Goal: Task Accomplishment & Management: Use online tool/utility

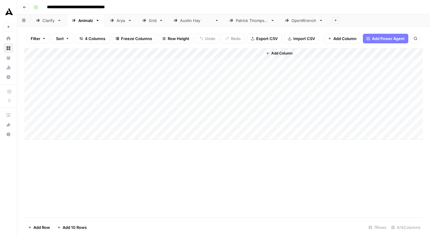
click at [74, 62] on div "Add Column" at bounding box center [223, 94] width 399 height 92
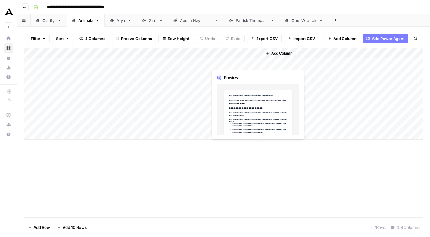
click at [240, 61] on div "Add Column" at bounding box center [223, 94] width 399 height 92
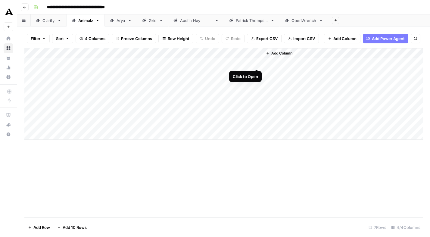
click at [256, 64] on div "Add Column" at bounding box center [223, 94] width 399 height 92
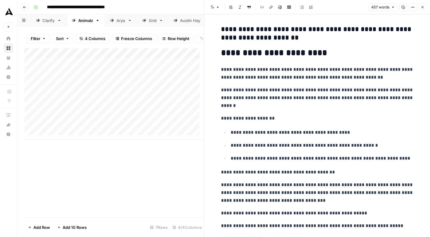
scroll to position [458, 0]
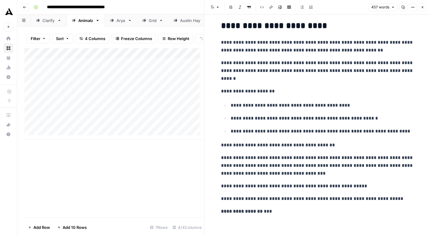
click at [178, 169] on div "Add Column" at bounding box center [114, 132] width 180 height 169
click at [420, 4] on button "Close" at bounding box center [423, 7] width 8 height 8
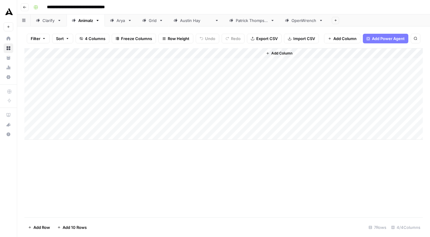
click at [141, 52] on div "Add Column" at bounding box center [223, 94] width 399 height 92
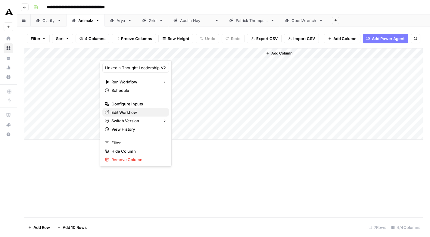
click at [120, 112] on span "Edit Workflow" at bounding box center [138, 112] width 53 height 6
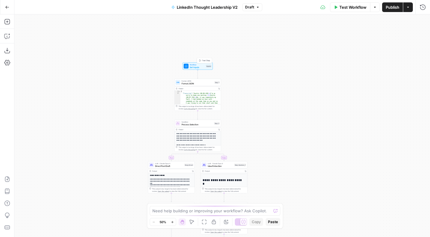
click at [197, 66] on span "Set Inputs" at bounding box center [197, 67] width 15 height 3
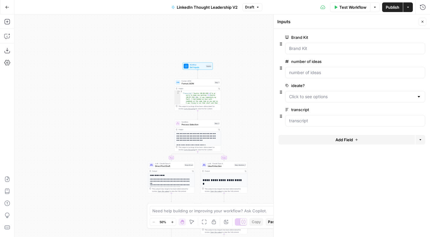
click at [419, 98] on div at bounding box center [419, 97] width 5 height 6
click at [375, 83] on label "ideate?" at bounding box center [338, 86] width 106 height 6
click at [375, 94] on input "ideate?" at bounding box center [351, 97] width 125 height 6
click at [241, 56] on div "true false Workflow Set Inputs Inputs Format JSON Format JSON Step 1 Output Cop…" at bounding box center [222, 125] width 416 height 223
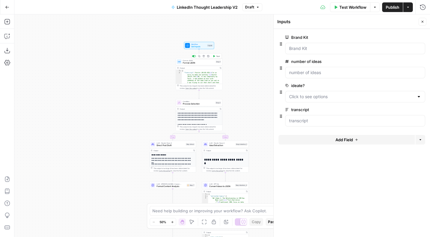
click at [196, 61] on span "Format JSON" at bounding box center [199, 62] width 32 height 3
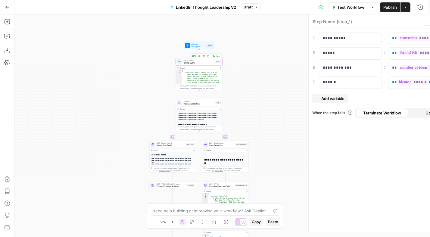
type textarea "Format JSON"
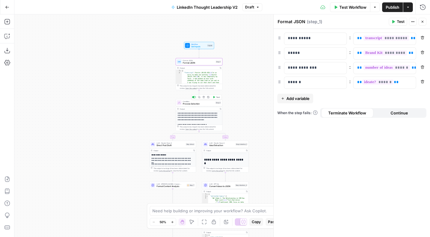
click at [200, 104] on span "Process Selection" at bounding box center [198, 103] width 31 height 3
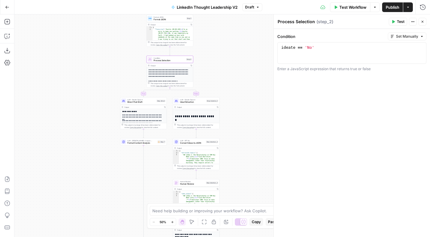
drag, startPoint x: 102, startPoint y: 110, endPoint x: 74, endPoint y: 71, distance: 47.8
click at [74, 71] on div "true false Workflow Set Inputs Inputs Format JSON Format JSON Step 1 Output Cop…" at bounding box center [222, 125] width 416 height 223
click at [135, 101] on span "Direct Post Draft" at bounding box center [140, 100] width 28 height 3
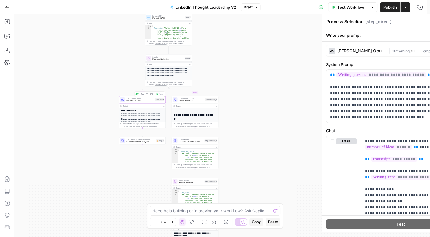
type textarea "Direct Post Draft"
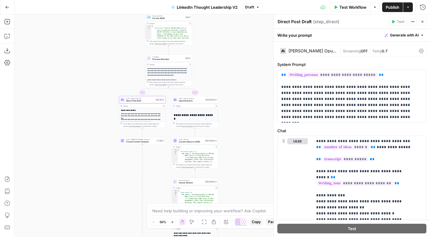
click at [343, 49] on span "Streaming" at bounding box center [352, 51] width 18 height 5
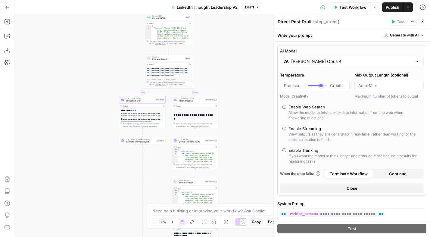
click at [196, 102] on span "Idea Extraction" at bounding box center [191, 100] width 25 height 3
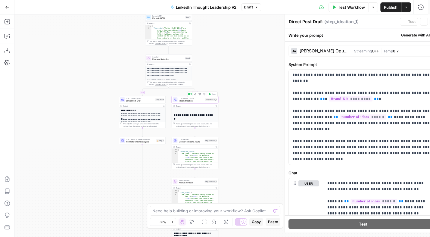
type textarea "Idea Extraction"
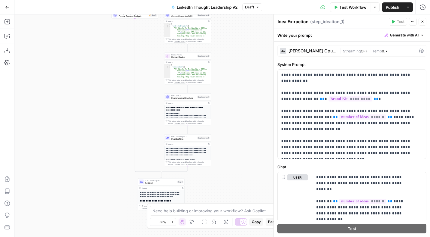
click at [186, 98] on span "Framework & Structure" at bounding box center [183, 98] width 25 height 3
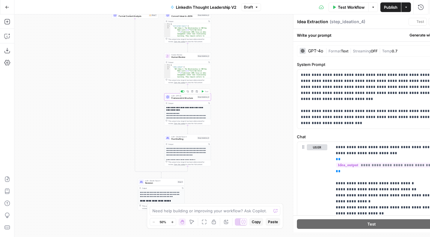
type textarea "Framework & Structure"
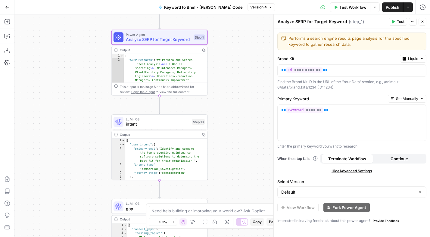
click at [8, 8] on icon "button" at bounding box center [7, 7] width 4 height 4
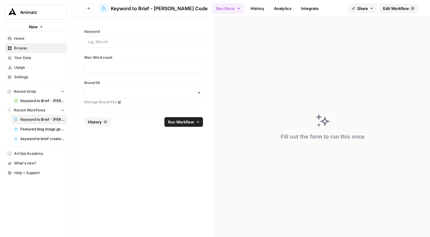
click at [34, 57] on span "Your Data" at bounding box center [39, 57] width 50 height 5
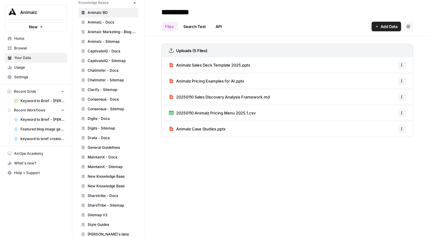
scroll to position [203, 0]
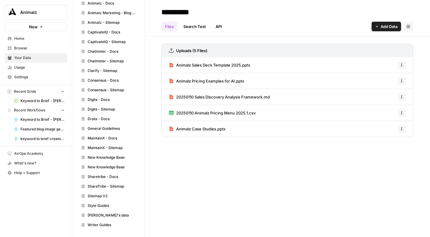
click at [101, 139] on span "MaintainX - Docs" at bounding box center [112, 138] width 48 height 5
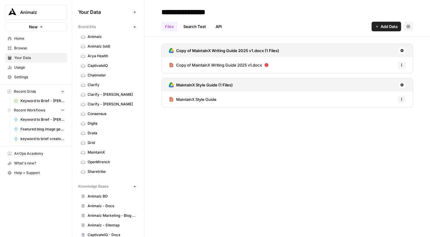
click at [102, 36] on span "Animalz" at bounding box center [112, 36] width 48 height 5
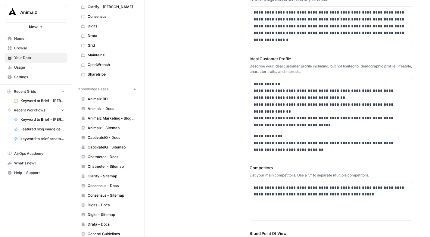
scroll to position [105, 0]
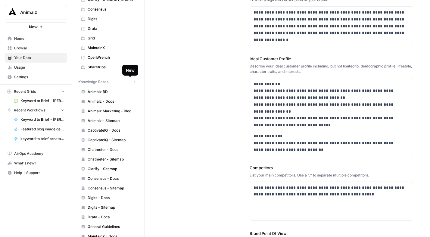
click at [133, 83] on icon "button" at bounding box center [134, 81] width 3 height 3
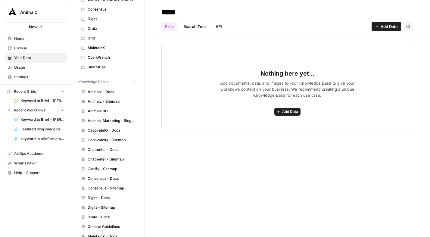
type input "*****"
click at [410, 27] on icon "button" at bounding box center [409, 27] width 4 height 4
click at [350, 21] on div "Files Search Test API Add Data Settings" at bounding box center [288, 24] width 252 height 14
click at [291, 29] on div "Files Search Test API Add Data Settings" at bounding box center [288, 24] width 252 height 14
click at [381, 29] on span "Add Data" at bounding box center [389, 27] width 17 height 6
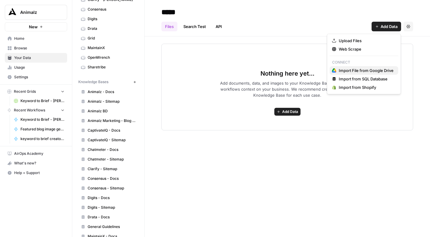
click at [365, 71] on span "Import File from Google Drive" at bounding box center [366, 71] width 55 height 6
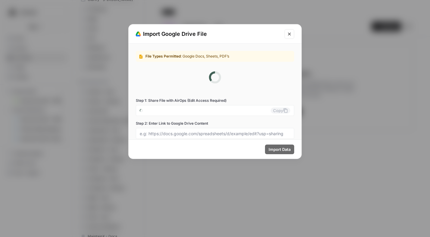
type input "animalz-0-a1atq1tljh@airops.iam.gserviceaccount.com"
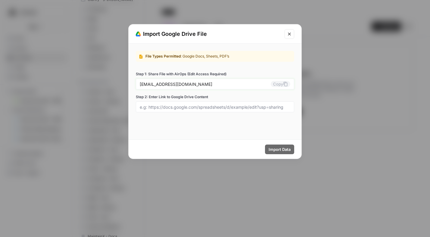
click at [281, 84] on button "Copy" at bounding box center [281, 84] width 20 height 6
click at [157, 104] on div at bounding box center [215, 107] width 159 height 11
click at [156, 106] on input "Step 2: Enter Link to Google Drive Content" at bounding box center [215, 106] width 151 height 5
paste input "https://docs.google.com/document/d/1jnWDzFYUf7fvWVfzVp6WnPAmnNi1xkaYeHV0FSQrgSM…"
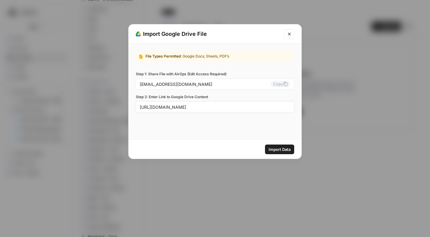
type input "https://docs.google.com/document/d/1jnWDzFYUf7fvWVfzVp6WnPAmnNi1xkaYeHV0FSQrgSM…"
click at [283, 150] on span "Import Data" at bounding box center [280, 149] width 22 height 6
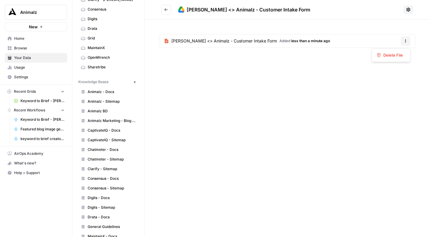
click at [401, 39] on button "Options" at bounding box center [406, 41] width 10 height 10
click at [334, 61] on div "Stuut <> Animalz - Customer Intake Form Added less than a minute ago Options" at bounding box center [288, 42] width 286 height 45
click at [405, 9] on button at bounding box center [409, 9] width 10 height 8
click at [308, 85] on div "Stuut <> Animalz - Customer Intake Form Stuut <> Animalz - Customer Intake Form…" at bounding box center [288, 118] width 286 height 237
click at [408, 9] on icon at bounding box center [408, 9] width 5 height 5
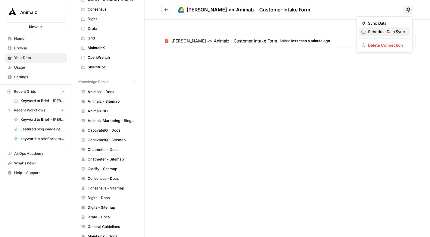
click at [375, 32] on span "Schedule Data Sync" at bounding box center [386, 32] width 37 height 6
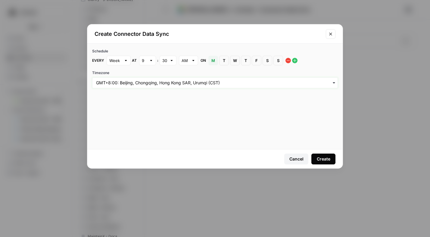
click at [201, 84] on input "Timezone" at bounding box center [215, 83] width 238 height 6
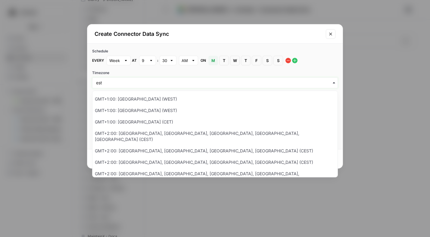
type input "est"
click at [119, 82] on input "est" at bounding box center [215, 83] width 238 height 6
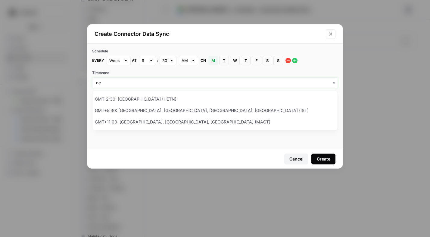
type input "n"
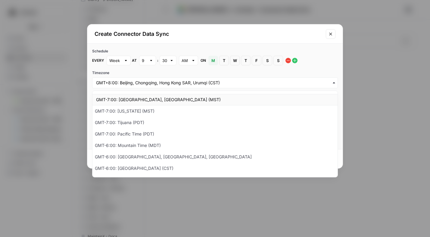
scroll to position [35, 0]
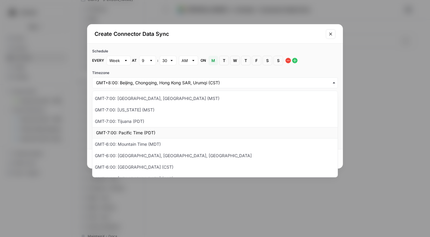
click at [156, 133] on div "GMT-7:00: Pacific Time (PDT)" at bounding box center [215, 132] width 245 height 11
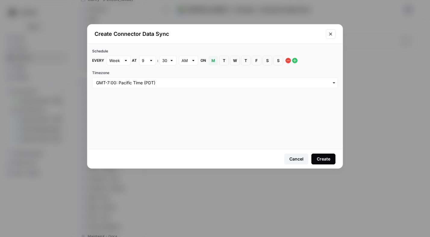
click at [323, 160] on div "Create" at bounding box center [324, 159] width 14 height 6
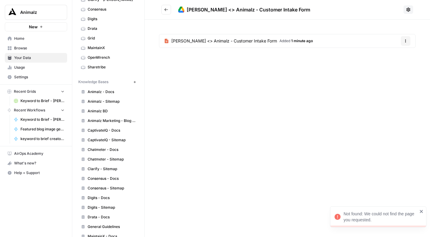
click at [299, 112] on div "Stuut <> Animalz - Customer Intake Form Stuut <> Animalz - Customer Intake Form…" at bounding box center [288, 118] width 286 height 237
click at [407, 7] on icon at bounding box center [408, 9] width 5 height 5
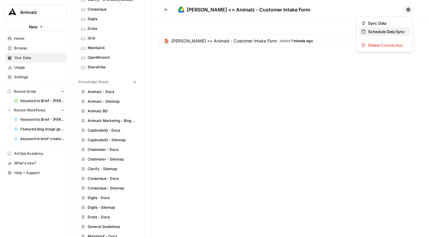
click at [394, 31] on span "Schedule Data Sync" at bounding box center [386, 32] width 37 height 6
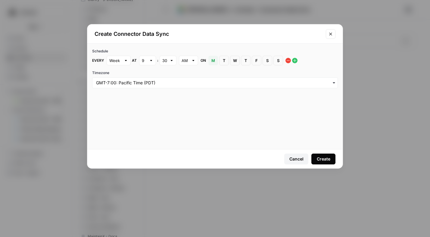
click at [324, 160] on div "Create" at bounding box center [324, 159] width 14 height 6
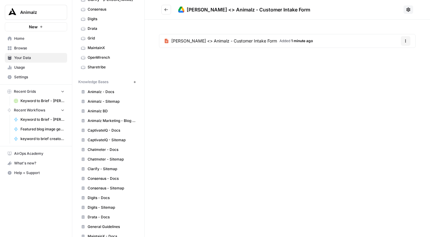
click at [27, 47] on span "Browse" at bounding box center [39, 48] width 50 height 5
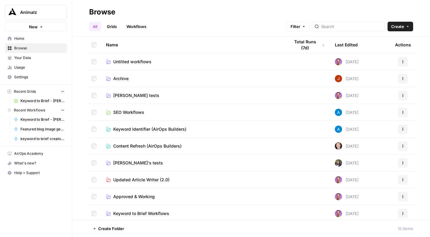
click at [140, 26] on link "Workflows" at bounding box center [136, 27] width 27 height 10
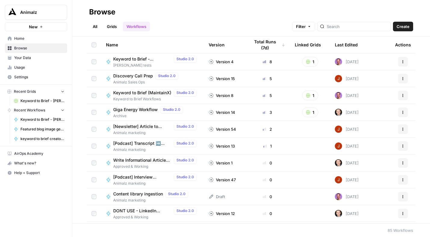
click at [95, 28] on link "All" at bounding box center [95, 27] width 12 height 10
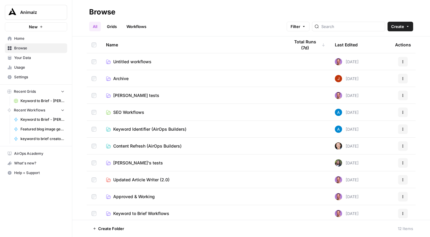
click at [410, 28] on button "Create" at bounding box center [401, 27] width 26 height 10
click at [384, 42] on span "Folder" at bounding box center [389, 41] width 34 height 6
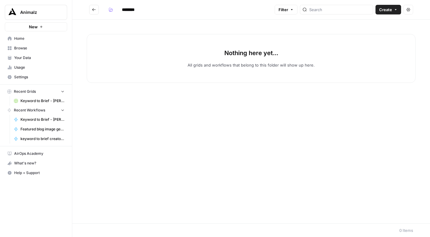
click at [130, 8] on input "********" at bounding box center [136, 10] width 34 height 10
click at [155, 9] on input "**********" at bounding box center [141, 10] width 45 height 10
type input "**********"
click at [294, 111] on div "Nothing here yet... All grids and workflows that belong to this folder will sho…" at bounding box center [251, 122] width 358 height 204
click at [397, 9] on icon "button" at bounding box center [396, 10] width 4 height 4
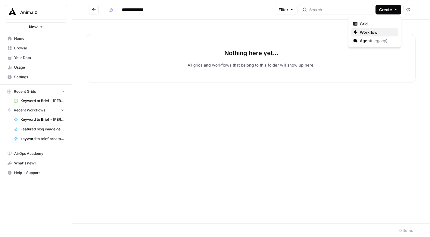
click at [367, 30] on span "Workflow" at bounding box center [377, 32] width 34 height 6
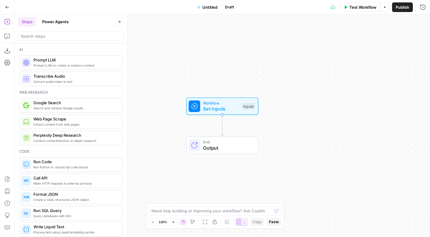
click at [214, 7] on span "Untitled" at bounding box center [210, 7] width 15 height 6
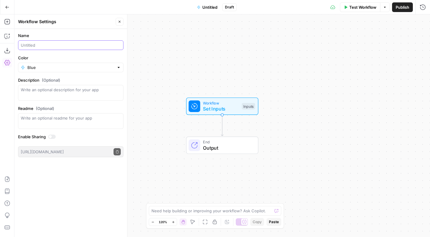
click at [64, 46] on input "Name" at bounding box center [71, 45] width 100 height 6
paste input "LinkedIn Industry research"
type input "LinkedIn Industry research"
drag, startPoint x: 64, startPoint y: 96, endPoint x: 131, endPoint y: 104, distance: 66.8
click at [65, 96] on textarea "Description (Optional)" at bounding box center [71, 93] width 100 height 12
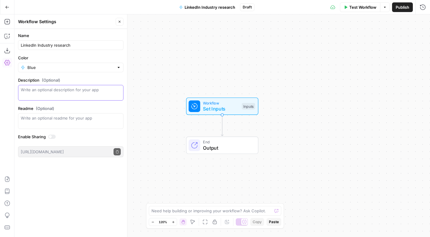
paste textarea "Automates the initial industry research stage by scraping LinkedIn/other indust…"
type textarea "Automates the initial industry research stage by scraping LinkedIn/other indust…"
click at [170, 55] on div "Workflow Set Inputs Inputs End Output" at bounding box center [222, 125] width 416 height 223
click at [227, 102] on span "Workflow" at bounding box center [221, 103] width 36 height 6
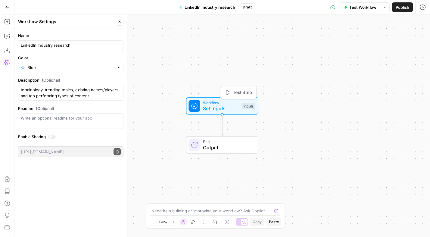
click at [225, 104] on span "Workflow" at bounding box center [221, 103] width 36 height 6
click at [225, 103] on span "Workflow" at bounding box center [221, 102] width 36 height 6
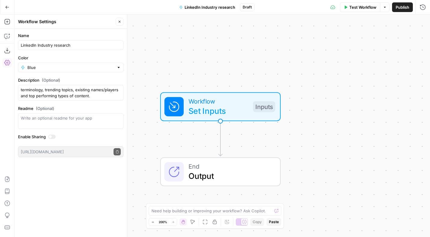
click at [234, 104] on div "Workflow Set Inputs" at bounding box center [219, 106] width 60 height 20
click at [230, 105] on span "Set Inputs" at bounding box center [219, 111] width 60 height 12
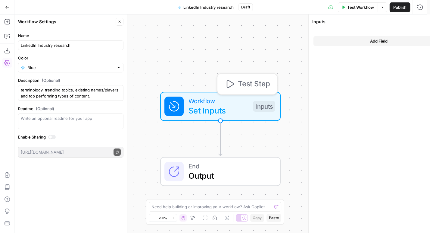
click at [230, 105] on span "Set Inputs" at bounding box center [219, 110] width 60 height 12
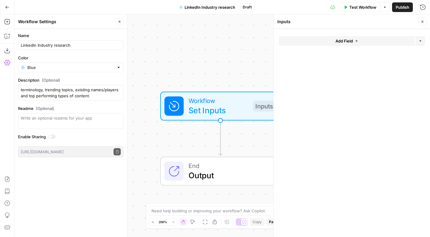
click at [355, 39] on icon "button" at bounding box center [357, 41] width 4 height 4
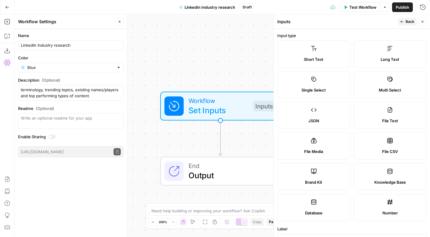
click at [388, 179] on label "Knowledge Base" at bounding box center [390, 176] width 73 height 27
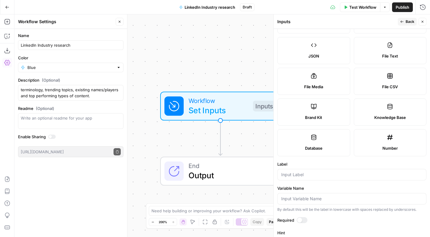
scroll to position [120, 0]
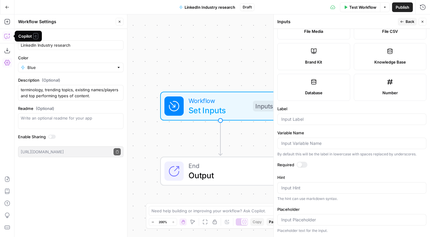
click at [5, 35] on icon "button" at bounding box center [7, 36] width 6 height 6
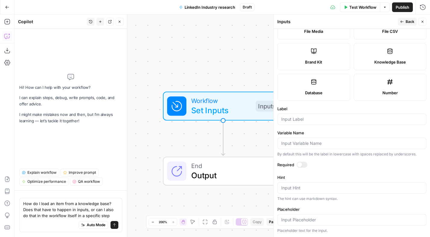
type textarea "How do I load an item from a knowledge base? Does that have to happen in inputs…"
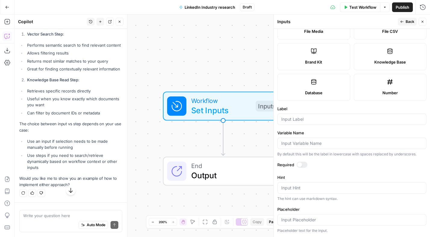
scroll to position [253, 0]
click at [302, 121] on input "Label" at bounding box center [351, 119] width 141 height 6
click at [301, 164] on div at bounding box center [299, 164] width 5 height 5
click at [326, 120] on input "Customer intake" at bounding box center [351, 119] width 141 height 6
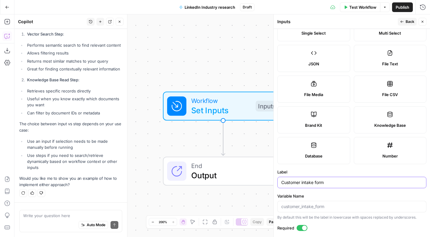
scroll to position [0, 0]
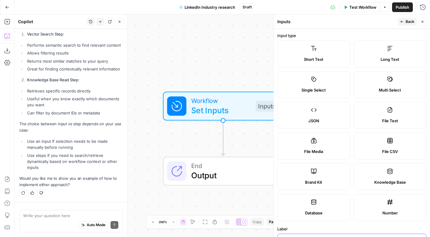
type input "Customer intake form"
click at [409, 20] on span "Back" at bounding box center [410, 21] width 9 height 5
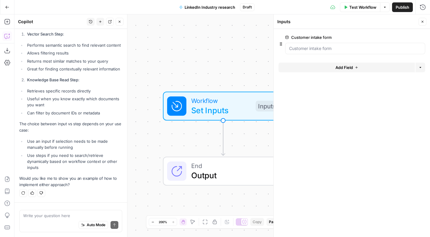
click at [350, 67] on span "Add Field" at bounding box center [344, 67] width 17 height 6
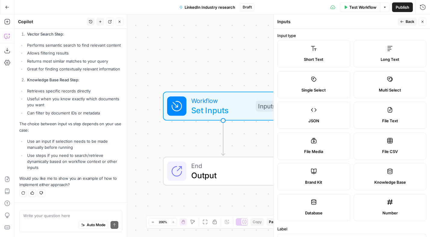
click at [321, 56] on span "Short Text" at bounding box center [314, 59] width 20 height 6
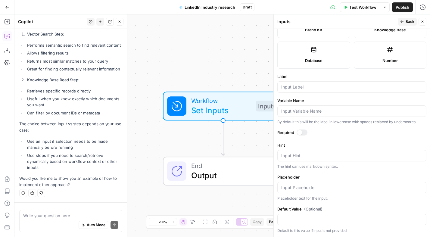
click at [301, 131] on div at bounding box center [299, 132] width 5 height 5
click at [294, 115] on div at bounding box center [352, 110] width 149 height 11
click at [293, 88] on input "Label" at bounding box center [351, 87] width 141 height 6
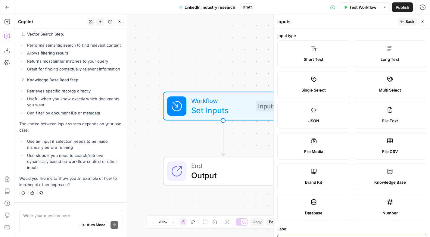
type input "Customer name"
click at [407, 20] on span "Back" at bounding box center [410, 21] width 9 height 5
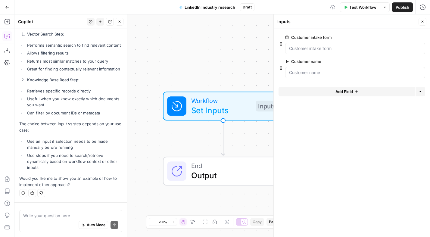
click at [350, 91] on span "Add Field" at bounding box center [344, 92] width 17 height 6
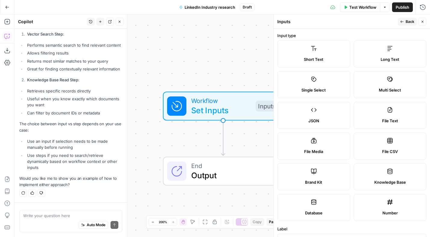
click at [318, 52] on label "Short Text" at bounding box center [314, 53] width 73 height 27
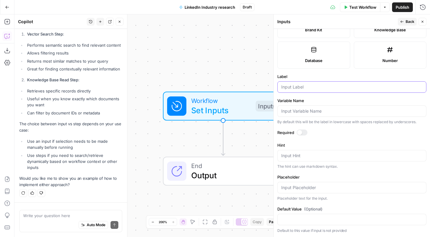
click at [293, 85] on input "Label" at bounding box center [351, 87] width 141 height 6
type input "Customer website"
click at [303, 132] on div at bounding box center [302, 133] width 11 height 6
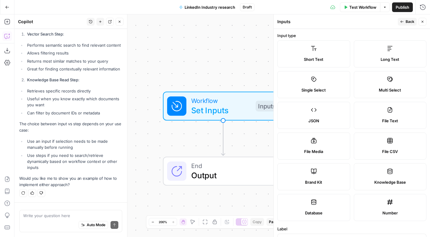
click at [411, 22] on span "Back" at bounding box center [410, 21] width 9 height 5
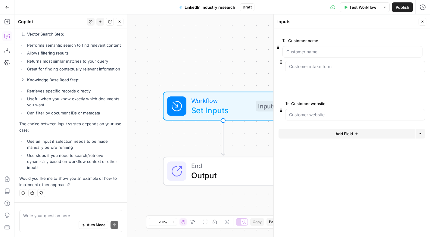
drag, startPoint x: 280, startPoint y: 68, endPoint x: 279, endPoint y: 42, distance: 26.5
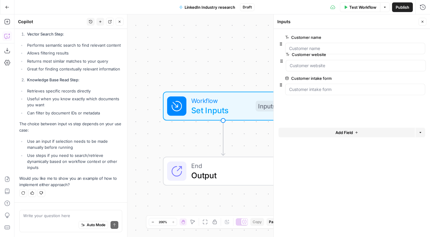
drag, startPoint x: 282, startPoint y: 91, endPoint x: 283, endPoint y: 57, distance: 33.5
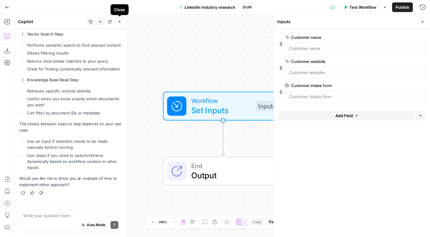
click at [119, 22] on icon "button" at bounding box center [120, 22] width 4 height 4
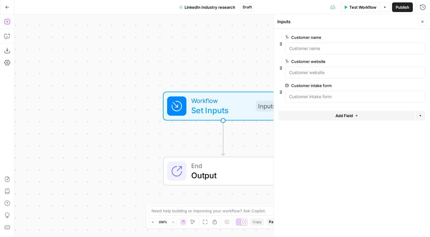
click at [5, 23] on icon "button" at bounding box center [7, 22] width 6 height 6
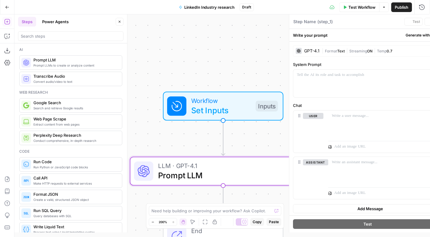
type textarea "Prompt LLM"
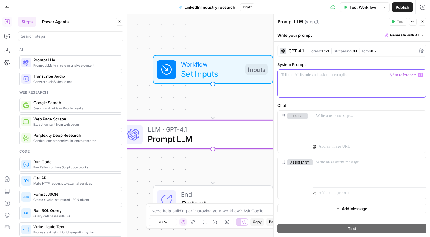
click at [305, 87] on div at bounding box center [352, 84] width 149 height 28
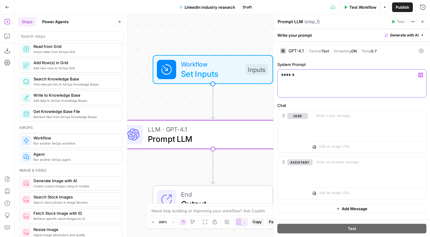
scroll to position [297, 0]
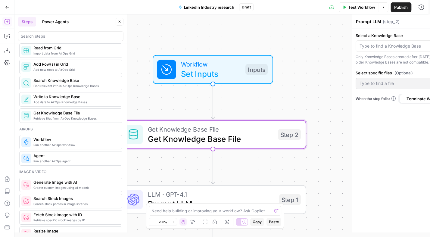
type textarea "Get Knowledge Base File"
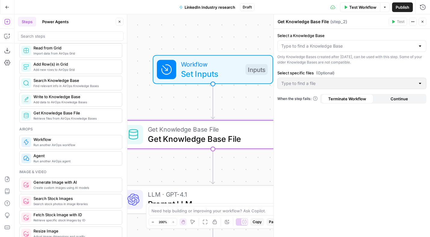
click at [237, 108] on div "Workflow Set Inputs Inputs Get Knowledge Base File Get Knowledge Base File Step…" at bounding box center [222, 125] width 416 height 223
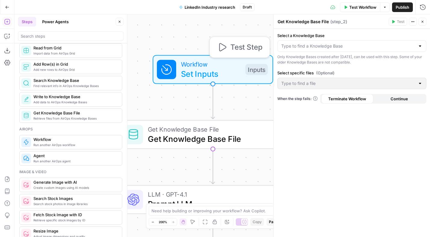
click at [214, 71] on span "Set Inputs" at bounding box center [211, 74] width 60 height 12
click at [419, 47] on div at bounding box center [420, 46] width 5 height 6
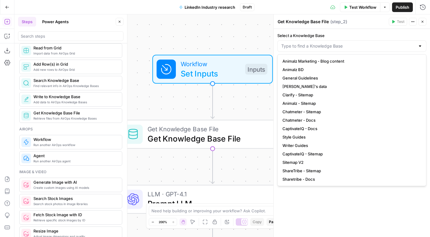
click at [398, 31] on div "Select a Knowledge Base Only Knowledge Bases created after June 1st, 2024, can …" at bounding box center [352, 133] width 156 height 208
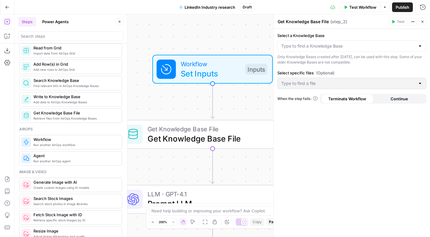
click at [314, 51] on div at bounding box center [352, 45] width 149 height 11
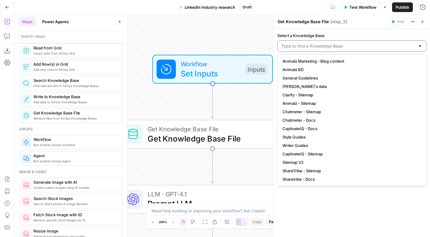
type input "/"
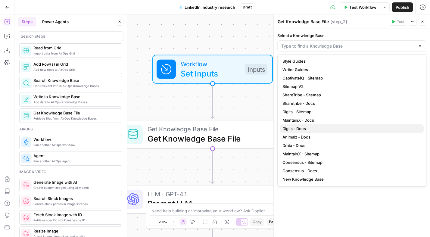
scroll to position [101, 0]
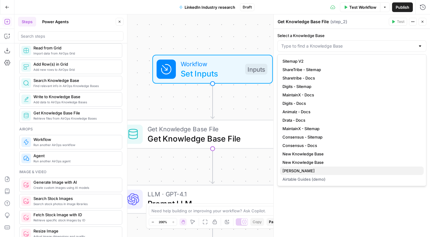
click at [294, 170] on span "Stuut" at bounding box center [351, 171] width 137 height 6
type input "Stuut"
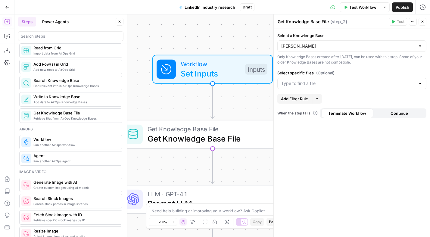
click at [421, 83] on div at bounding box center [420, 83] width 5 height 6
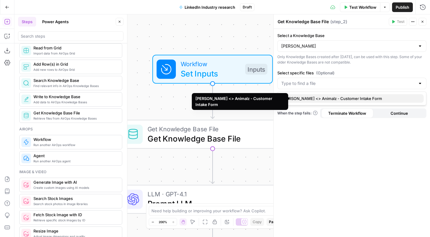
click at [342, 100] on span "Stuut <> Animalz - Customer Intake Form" at bounding box center [351, 99] width 137 height 6
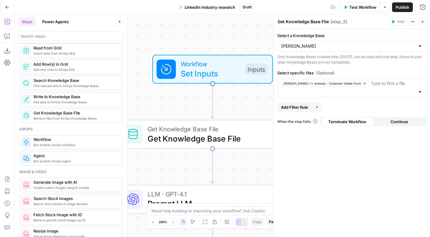
click at [350, 150] on div "Select a Knowledge Base Stuut Only Knowledge Bases created after June 1st, 2024…" at bounding box center [352, 133] width 156 height 208
click at [207, 75] on span "Set Inputs" at bounding box center [211, 74] width 60 height 12
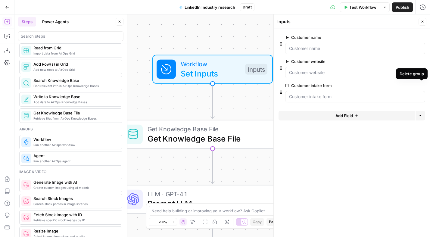
click at [422, 86] on icon "button" at bounding box center [421, 85] width 3 height 3
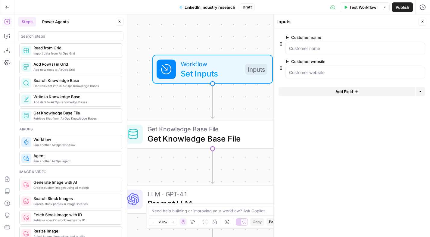
click at [197, 197] on span "LLM · GPT-4.1" at bounding box center [211, 194] width 127 height 10
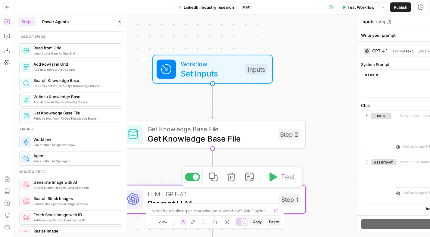
type textarea "Prompt LLM"
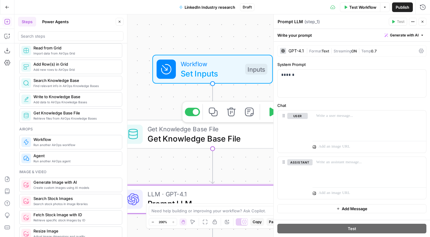
click at [200, 138] on span "Get Knowledge Base File" at bounding box center [210, 139] width 125 height 12
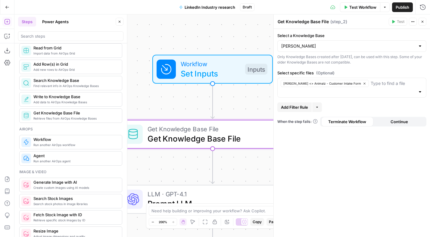
click at [319, 105] on icon "button" at bounding box center [318, 107] width 4 height 4
click at [310, 147] on div "Select a Knowledge Base Stuut Only Knowledge Bases created after June 1st, 2024…" at bounding box center [352, 133] width 156 height 208
click at [200, 197] on div "LLM · GPT-4.1 Prompt LLM" at bounding box center [211, 199] width 127 height 20
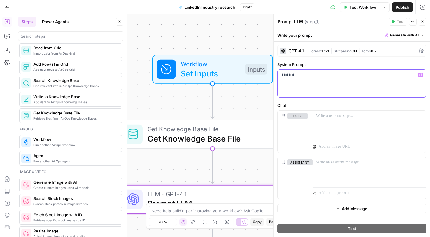
click at [332, 90] on div "******" at bounding box center [352, 84] width 149 height 28
click at [359, 123] on div at bounding box center [370, 125] width 114 height 28
click at [421, 117] on icon "button" at bounding box center [421, 116] width 3 height 3
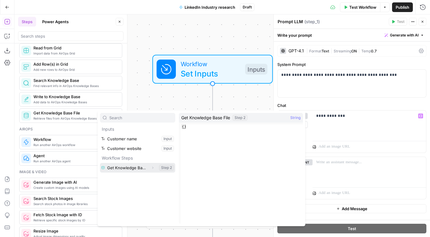
click at [153, 168] on icon "button" at bounding box center [152, 168] width 1 height 2
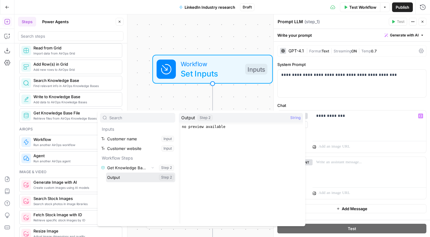
click at [123, 180] on button "Select variable Output" at bounding box center [140, 178] width 69 height 10
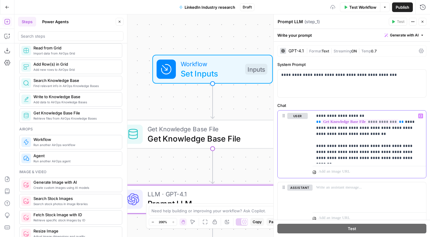
scroll to position [22, 0]
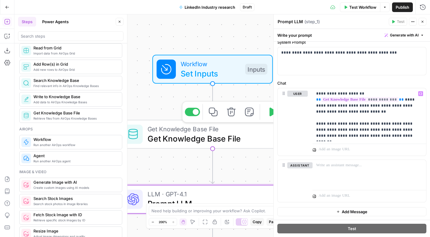
click at [209, 136] on span "Get Knowledge Base File" at bounding box center [210, 139] width 125 height 12
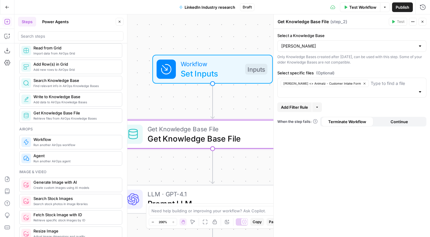
click at [211, 198] on span "Prompt LLM" at bounding box center [211, 204] width 127 height 12
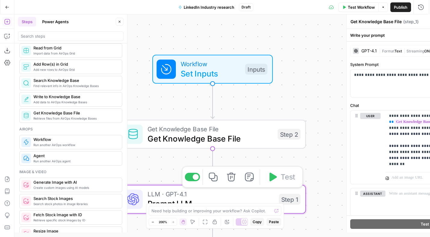
type textarea "Prompt LLM"
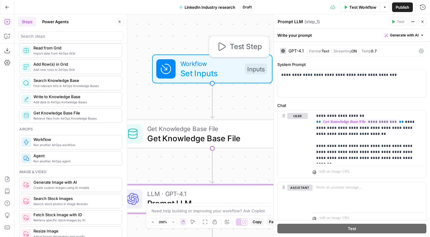
click at [204, 69] on span "Set Inputs" at bounding box center [211, 73] width 60 height 12
click at [355, 7] on span "Test Workflow" at bounding box center [363, 7] width 27 height 6
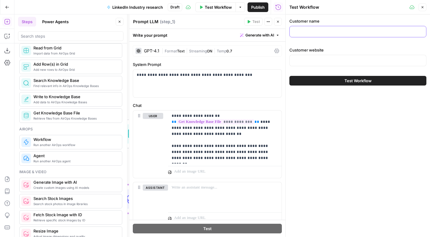
click at [303, 29] on input "Customer name" at bounding box center [358, 32] width 129 height 6
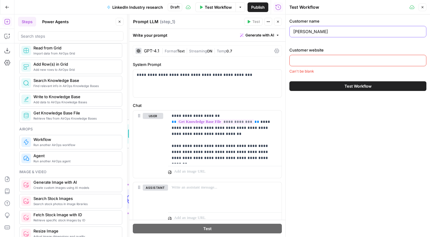
type input "Stuut"
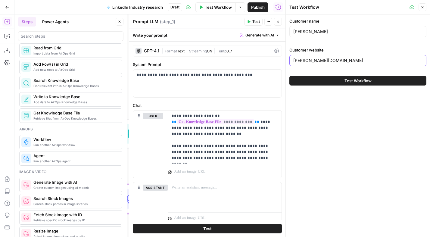
type input "stuut.co"
drag, startPoint x: 359, startPoint y: 83, endPoint x: 363, endPoint y: 97, distance: 14.8
click at [359, 83] on span "Test Workflow" at bounding box center [358, 81] width 27 height 6
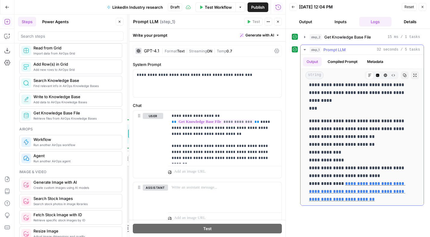
scroll to position [1623, 0]
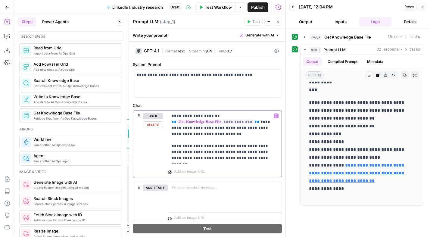
click at [209, 140] on p "**********" at bounding box center [223, 137] width 102 height 48
click at [280, 24] on button "Close" at bounding box center [278, 22] width 8 height 8
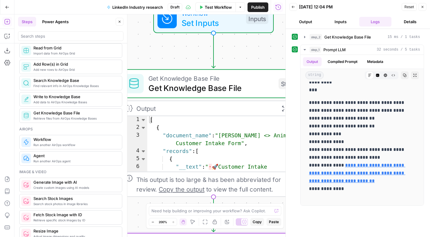
click at [421, 8] on icon "button" at bounding box center [423, 7] width 4 height 4
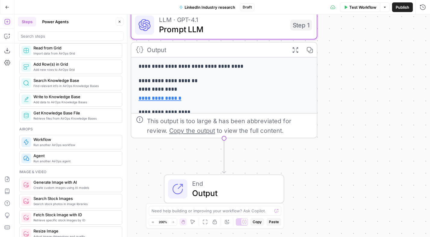
click at [151, 222] on icon "button" at bounding box center [152, 222] width 3 height 3
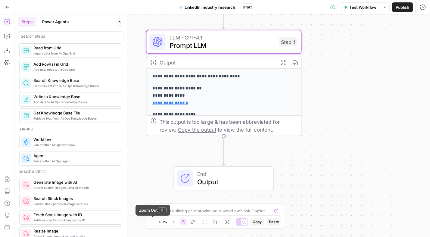
click at [152, 222] on icon "button" at bounding box center [152, 222] width 3 height 3
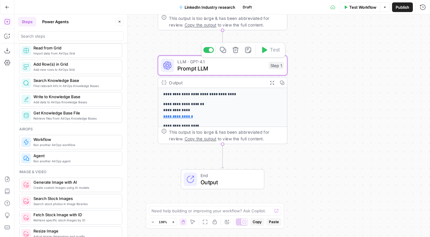
click at [235, 68] on span "Prompt LLM" at bounding box center [222, 68] width 88 height 8
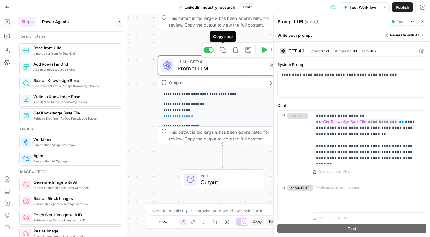
click at [225, 50] on icon "button" at bounding box center [223, 50] width 6 height 6
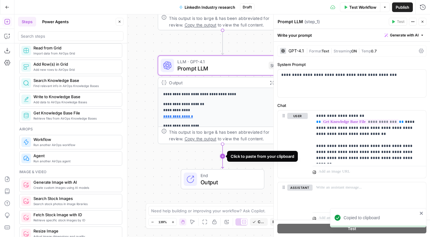
click at [224, 157] on icon "Edge from step_1 to end" at bounding box center [223, 156] width 2 height 24
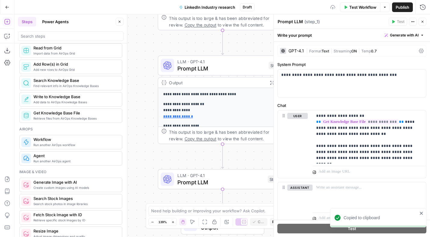
click at [225, 184] on span "Prompt LLM" at bounding box center [221, 182] width 87 height 8
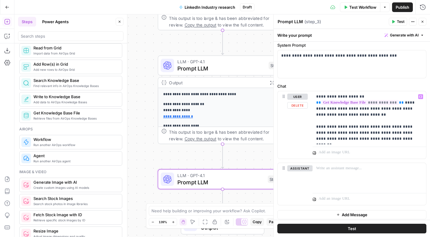
scroll to position [22, 0]
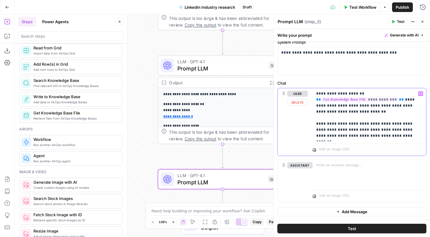
drag, startPoint x: 398, startPoint y: 135, endPoint x: 309, endPoint y: 95, distance: 97.5
click at [309, 95] on div "**********" at bounding box center [352, 122] width 149 height 68
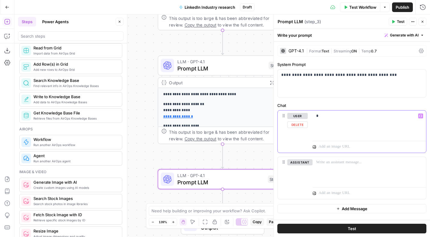
scroll to position [0, 0]
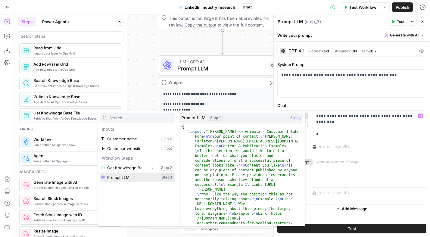
click at [135, 177] on icon "button" at bounding box center [135, 178] width 4 height 4
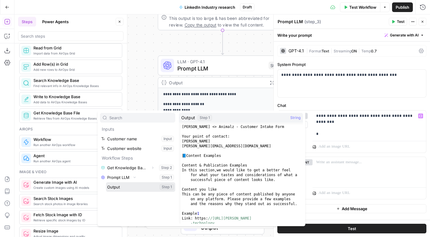
click at [121, 190] on button "Select variable Output" at bounding box center [140, 187] width 69 height 10
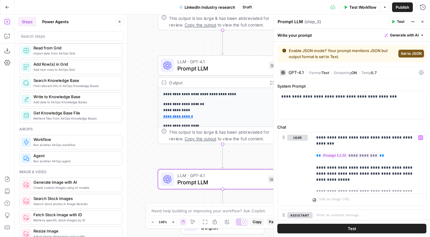
click at [405, 54] on span "Set to JSON" at bounding box center [411, 53] width 21 height 5
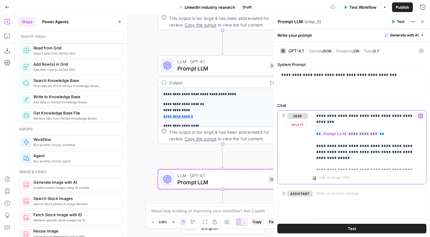
click at [381, 159] on p "**********" at bounding box center [367, 140] width 102 height 54
click at [370, 165] on p "**********" at bounding box center [367, 140] width 102 height 54
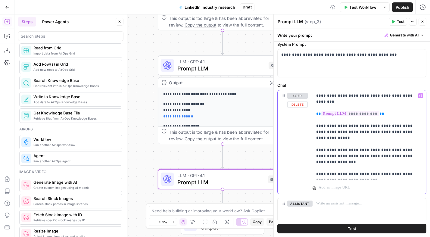
scroll to position [20, 0]
click at [398, 175] on p "**********" at bounding box center [367, 135] width 102 height 84
click at [372, 175] on p "**********" at bounding box center [367, 135] width 102 height 84
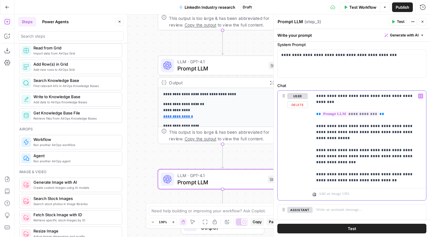
click at [403, 174] on p "**********" at bounding box center [367, 138] width 102 height 90
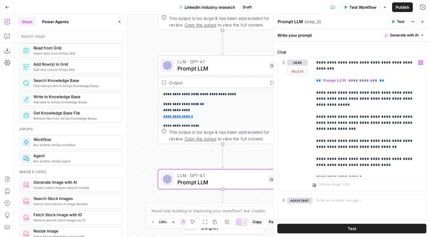
scroll to position [54, 0]
click at [321, 122] on p "**********" at bounding box center [367, 116] width 102 height 115
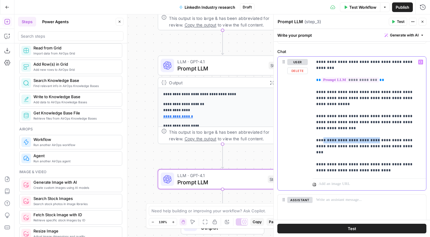
copy p "**********"
click at [321, 141] on p "**********" at bounding box center [367, 116] width 102 height 115
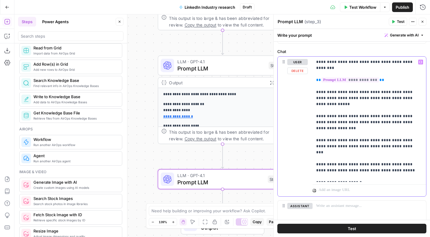
click at [362, 110] on p "**********" at bounding box center [367, 119] width 102 height 121
click at [359, 104] on p "**********" at bounding box center [367, 119] width 102 height 121
click at [383, 105] on p "**********" at bounding box center [367, 119] width 102 height 121
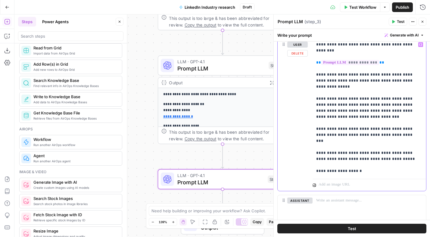
scroll to position [0, 0]
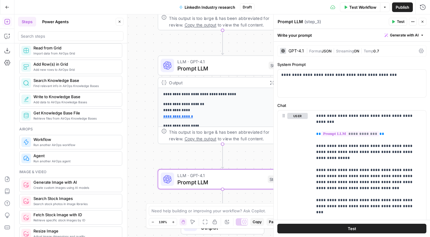
click at [345, 50] on span "Streaming" at bounding box center [345, 51] width 18 height 5
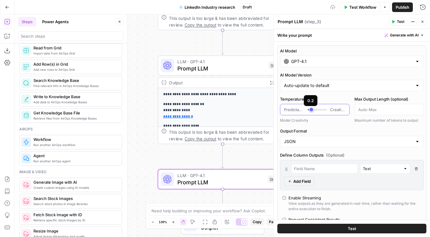
drag, startPoint x: 320, startPoint y: 109, endPoint x: 312, endPoint y: 109, distance: 8.5
click at [312, 109] on div at bounding box center [317, 110] width 19 height 6
type input "***"
click at [313, 112] on div at bounding box center [317, 110] width 19 height 6
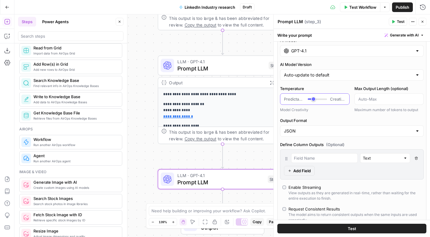
scroll to position [11, 0]
click at [400, 21] on span "Test" at bounding box center [401, 21] width 8 height 5
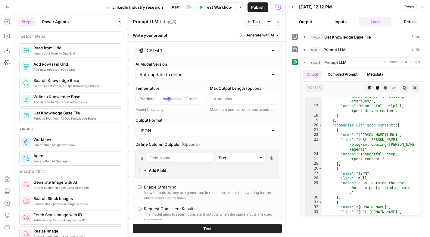
scroll to position [133, 0]
click at [279, 23] on icon "button" at bounding box center [278, 22] width 4 height 4
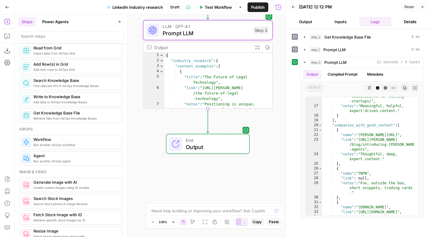
drag, startPoint x: 162, startPoint y: 156, endPoint x: 147, endPoint y: 8, distance: 148.6
click at [147, 8] on div "Go Back LinkedIn Industry research Draft Test Workflow Options Publish Run Hist…" at bounding box center [143, 118] width 286 height 237
drag, startPoint x: 124, startPoint y: 106, endPoint x: 126, endPoint y: 114, distance: 7.7
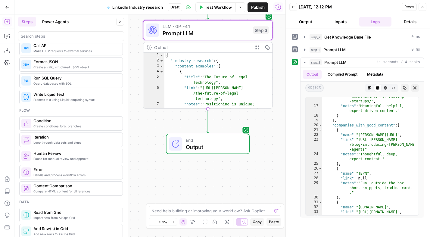
scroll to position [0, 0]
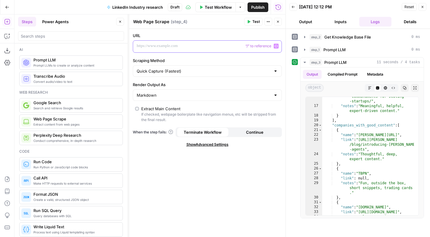
click at [154, 44] on p at bounding box center [203, 46] width 132 height 6
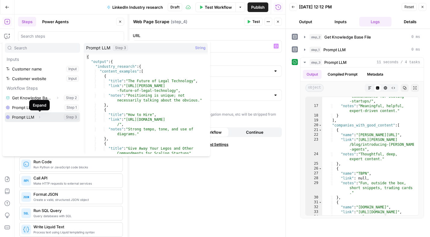
click at [39, 119] on button "Expand" at bounding box center [40, 117] width 8 height 8
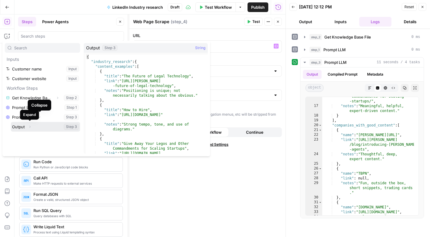
click at [31, 126] on icon "button" at bounding box center [30, 127] width 4 height 4
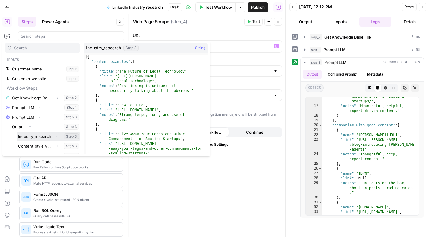
click at [55, 136] on icon "button" at bounding box center [57, 137] width 4 height 4
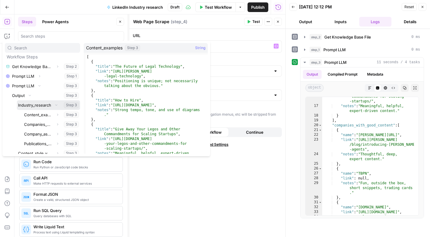
scroll to position [45, 0]
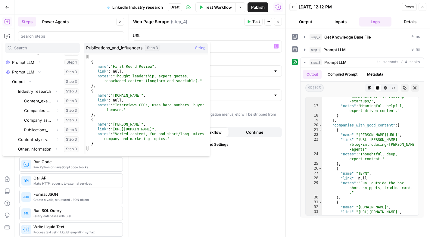
click at [230, 187] on div "URL * Variables Menu Scraping Method Quick Capture (Fastest) Render Output As M…" at bounding box center [207, 133] width 156 height 208
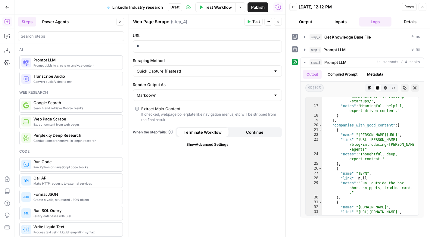
click at [279, 23] on button "Close" at bounding box center [278, 22] width 8 height 8
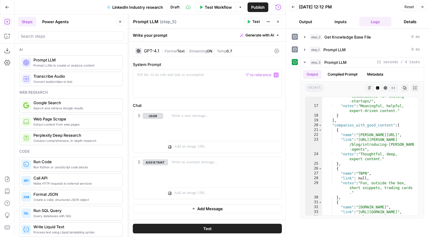
click at [157, 50] on div "GPT-4.1" at bounding box center [151, 51] width 15 height 4
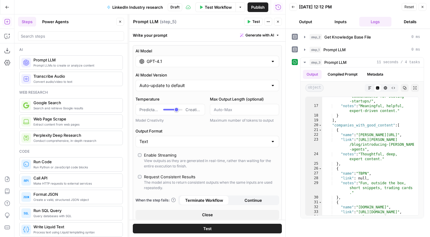
click at [178, 65] on div "GPT-4.1" at bounding box center [208, 61] width 144 height 11
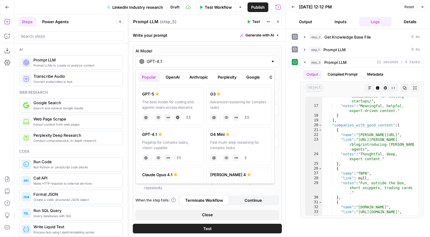
click at [162, 103] on div "The best model for coding and agentic tasks across domains" at bounding box center [171, 104] width 58 height 11
type input "GPT-5"
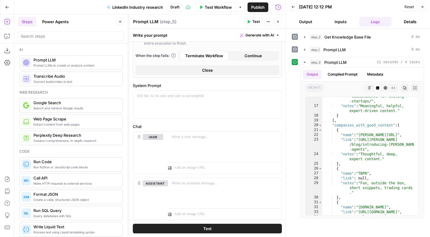
scroll to position [173, 0]
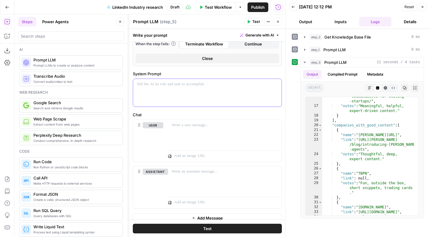
click at [185, 94] on div at bounding box center [207, 93] width 149 height 28
click at [209, 124] on p at bounding box center [225, 125] width 106 height 6
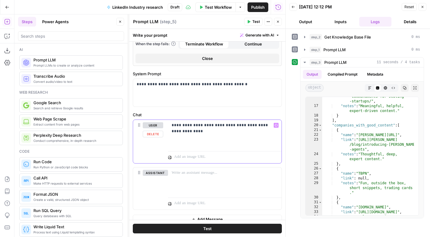
click at [275, 124] on icon "button" at bounding box center [276, 125] width 3 height 3
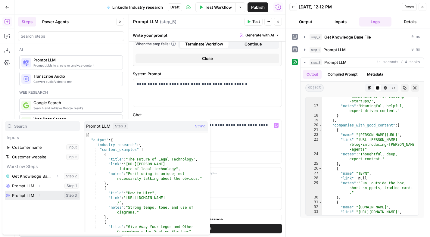
click at [39, 194] on icon "button" at bounding box center [40, 196] width 4 height 4
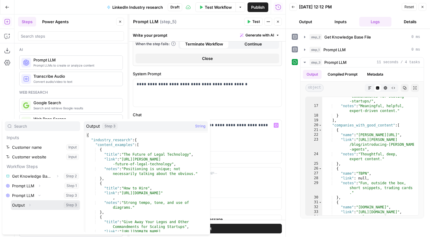
drag, startPoint x: 30, startPoint y: 205, endPoint x: 55, endPoint y: 174, distance: 39.1
click at [30, 205] on icon "button" at bounding box center [30, 205] width 4 height 4
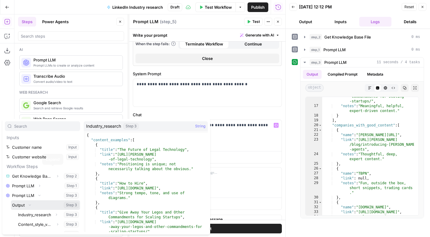
scroll to position [7, 0]
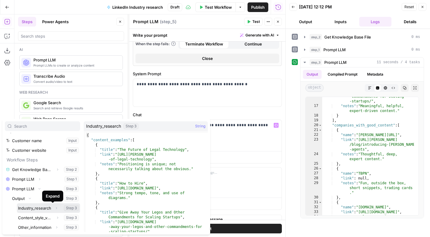
drag, startPoint x: 52, startPoint y: 208, endPoint x: 55, endPoint y: 171, distance: 36.9
click at [55, 207] on icon "button" at bounding box center [57, 208] width 4 height 4
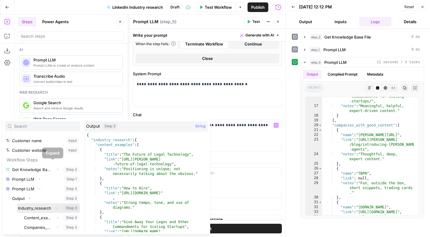
scroll to position [45, 0]
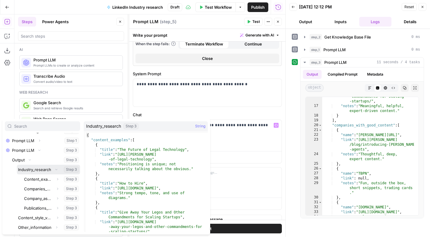
click at [25, 172] on button "Select variable Industry_research" at bounding box center [48, 170] width 63 height 10
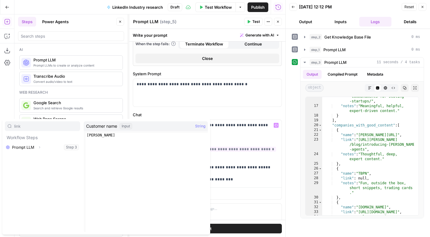
type input "link"
click at [269, 168] on p "**********" at bounding box center [223, 152] width 102 height 60
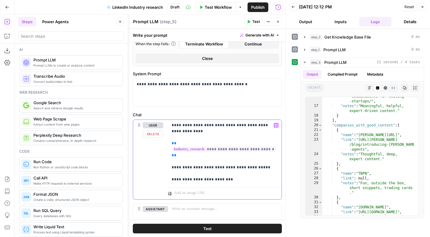
click at [238, 176] on p "**********" at bounding box center [223, 152] width 102 height 60
click at [225, 181] on p "**********" at bounding box center [223, 152] width 102 height 60
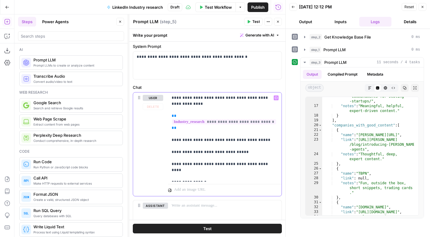
scroll to position [215, 0]
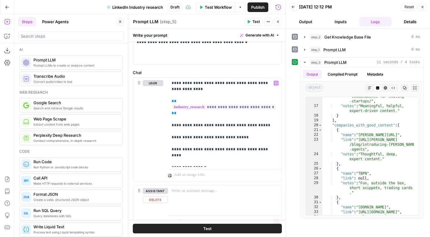
click at [210, 228] on button "Test" at bounding box center [207, 229] width 149 height 10
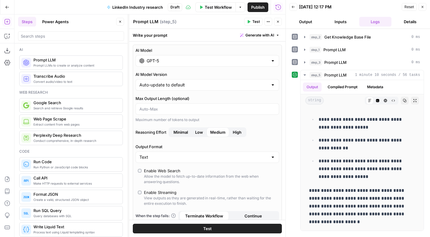
scroll to position [0, 0]
click at [424, 8] on icon "button" at bounding box center [423, 7] width 4 height 4
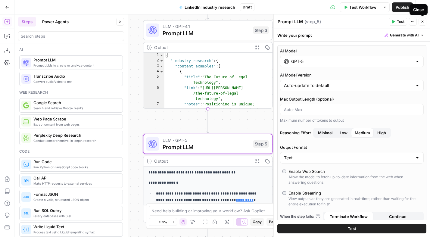
drag, startPoint x: 424, startPoint y: 21, endPoint x: 423, endPoint y: 27, distance: 5.6
click at [424, 21] on icon "button" at bounding box center [423, 22] width 4 height 4
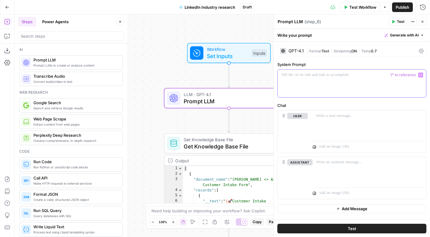
click at [306, 92] on div at bounding box center [352, 84] width 149 height 28
click at [297, 50] on div "GPT-4.1" at bounding box center [296, 51] width 15 height 4
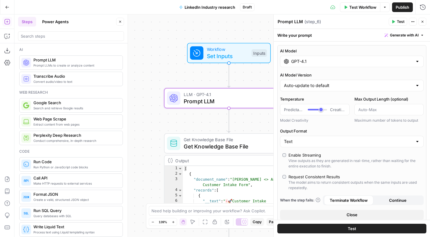
click at [303, 59] on input "GPT-4.1" at bounding box center [351, 61] width 121 height 6
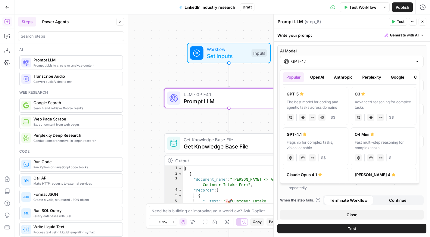
click at [304, 95] on div "GPT-5" at bounding box center [316, 94] width 58 height 6
type input "GPT-5"
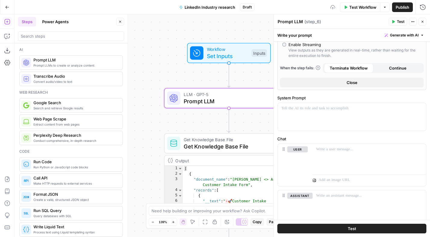
scroll to position [179, 0]
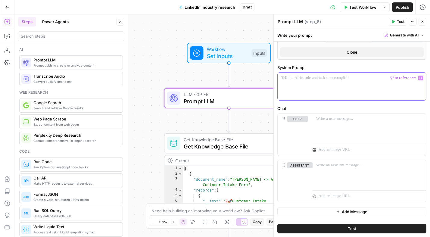
drag, startPoint x: 304, startPoint y: 76, endPoint x: 307, endPoint y: 77, distance: 3.5
click at [304, 76] on p at bounding box center [351, 78] width 141 height 6
click at [363, 117] on p at bounding box center [369, 119] width 106 height 6
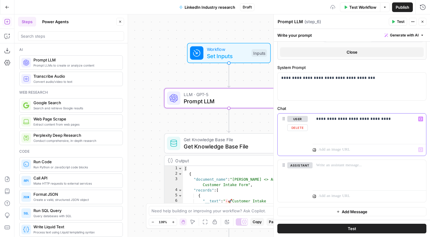
click at [420, 118] on icon "button" at bounding box center [421, 119] width 3 height 3
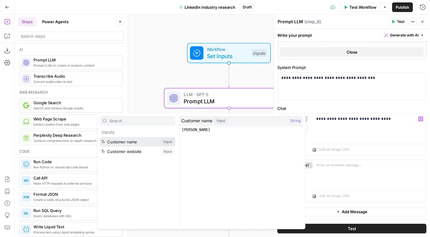
click at [133, 142] on button "Select variable Customer name" at bounding box center [137, 142] width 75 height 10
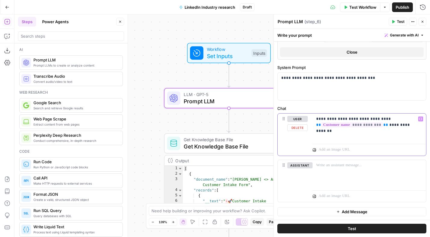
click at [420, 119] on icon "button" at bounding box center [421, 119] width 3 height 3
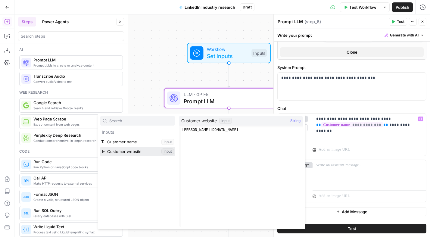
click at [142, 150] on button "Select variable Customer website" at bounding box center [137, 152] width 75 height 10
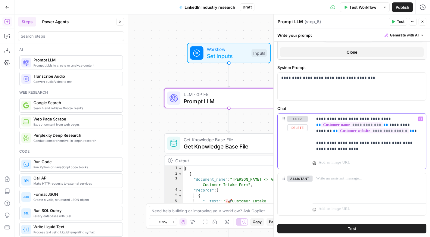
click at [333, 145] on p "**********" at bounding box center [367, 134] width 102 height 36
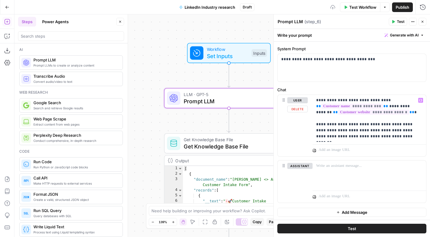
scroll to position [198, 0]
click at [401, 23] on span "Test" at bounding box center [401, 21] width 8 height 5
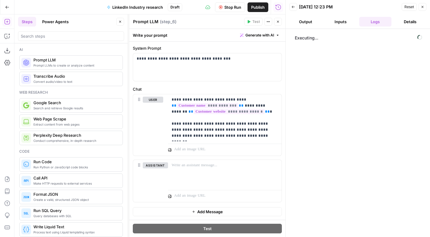
click at [282, 20] on header "Prompt LLM Prompt LLM ( step_6 ) Test Actions Close" at bounding box center [207, 21] width 156 height 14
click at [278, 22] on icon "button" at bounding box center [278, 22] width 4 height 4
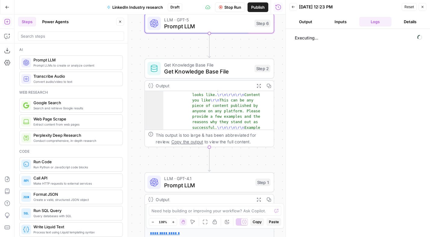
scroll to position [109, 0]
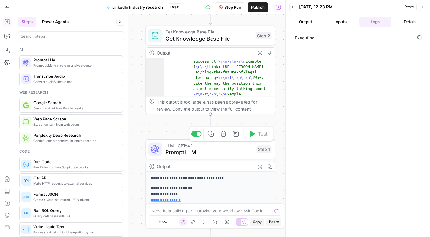
click at [203, 153] on span "Prompt LLM" at bounding box center [209, 152] width 88 height 8
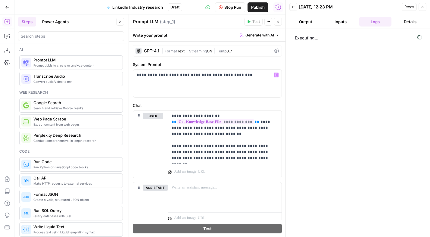
scroll to position [22, 0]
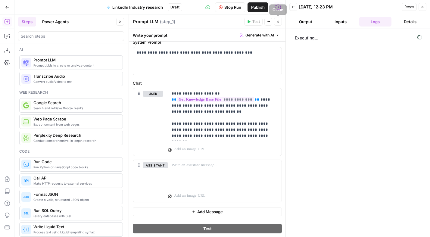
click at [278, 19] on button "Close" at bounding box center [278, 22] width 8 height 8
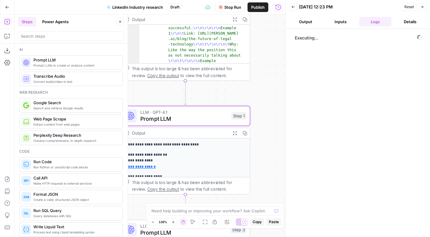
scroll to position [5, 0]
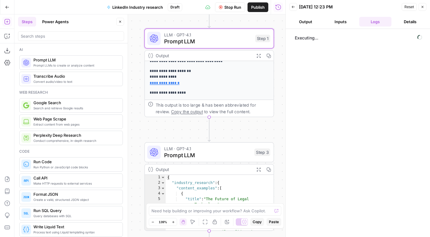
drag, startPoint x: 269, startPoint y: 140, endPoint x: 287, endPoint y: 33, distance: 109.0
click at [287, 33] on body "Animalz New Home Browse Your Data Usage Settings Recent Grids Keyword to Brief …" at bounding box center [215, 118] width 430 height 237
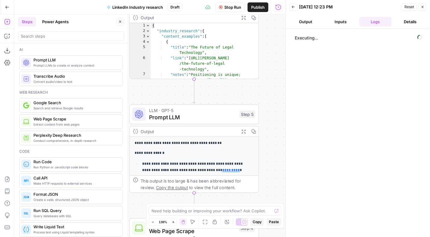
drag, startPoint x: 271, startPoint y: 179, endPoint x: 264, endPoint y: 61, distance: 117.8
click at [264, 61] on div "Workflow Set Inputs Inputs LLM · GPT-5 Prompt LLM Step 6 Get Knowledge Base Fil…" at bounding box center [149, 125] width 271 height 223
click at [190, 120] on span "Prompt LLM" at bounding box center [192, 117] width 87 height 8
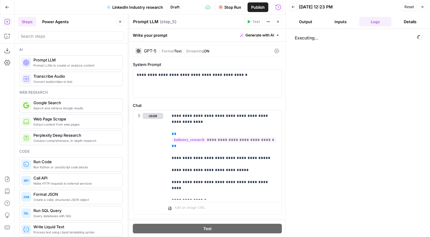
click at [278, 22] on icon "button" at bounding box center [278, 22] width 4 height 4
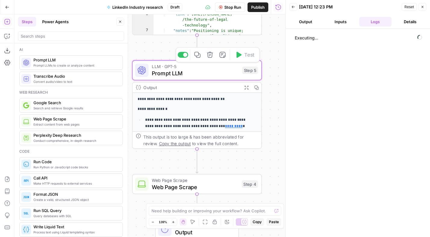
click at [199, 55] on icon "button" at bounding box center [197, 55] width 7 height 7
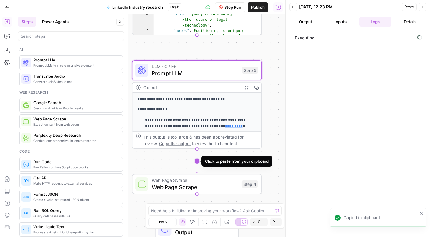
click at [196, 162] on icon "Edge from step_5 to step_4" at bounding box center [197, 161] width 2 height 24
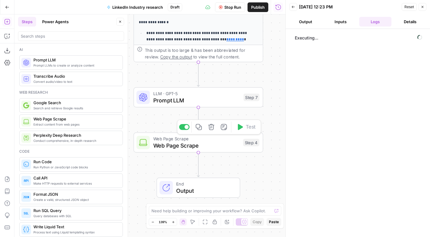
click at [213, 127] on icon "button" at bounding box center [211, 127] width 7 height 7
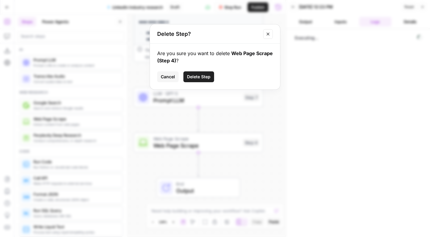
click at [200, 73] on button "Delete Step" at bounding box center [199, 76] width 31 height 11
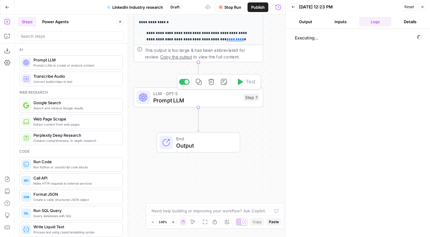
click at [192, 101] on span "Prompt LLM" at bounding box center [196, 100] width 87 height 8
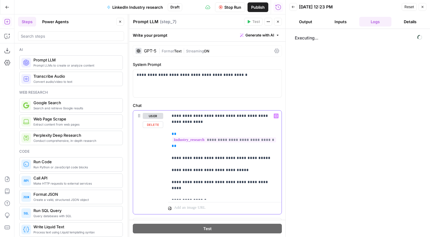
click at [199, 124] on p "**********" at bounding box center [223, 155] width 102 height 84
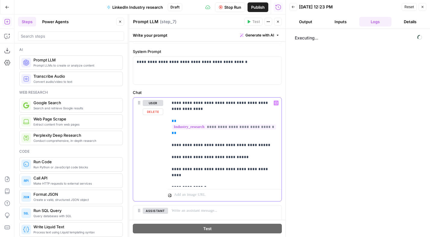
scroll to position [13, 0]
drag, startPoint x: 207, startPoint y: 182, endPoint x: 171, endPoint y: 104, distance: 85.6
click at [171, 104] on div "**********" at bounding box center [225, 141] width 114 height 89
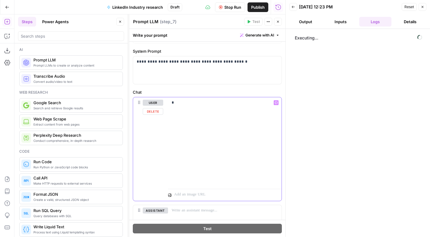
scroll to position [0, 0]
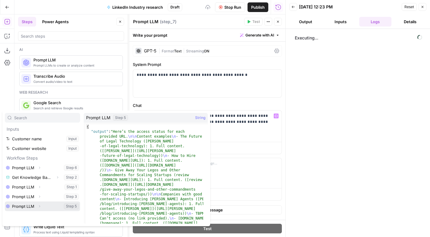
click at [39, 208] on icon "button" at bounding box center [40, 207] width 4 height 4
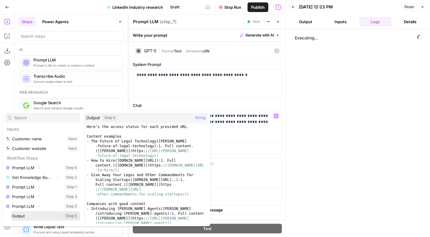
click at [29, 214] on button "Select variable Output" at bounding box center [45, 216] width 69 height 10
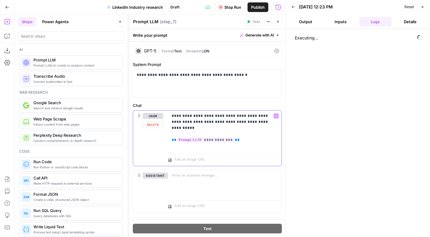
click at [179, 116] on p "**********" at bounding box center [223, 131] width 102 height 36
click at [189, 147] on p "**********" at bounding box center [223, 131] width 102 height 36
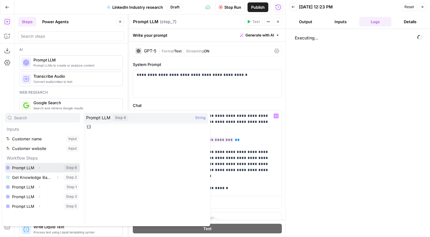
click at [40, 166] on icon "button" at bounding box center [40, 168] width 4 height 4
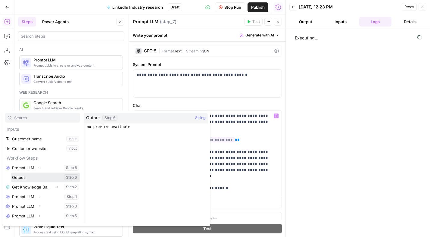
click at [26, 178] on button "Select variable Output" at bounding box center [45, 178] width 69 height 10
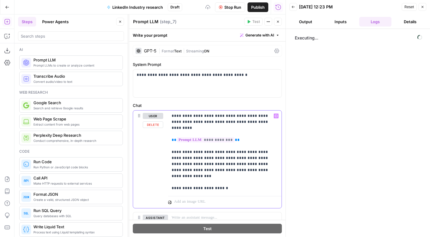
click at [219, 160] on p "**********" at bounding box center [223, 152] width 102 height 78
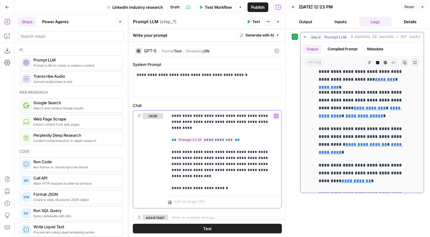
scroll to position [2270, 0]
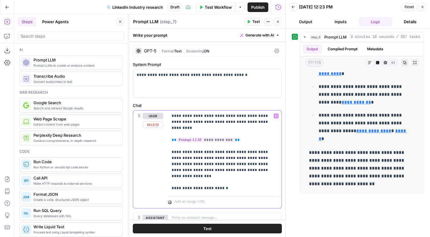
click at [241, 190] on p "**********" at bounding box center [223, 152] width 102 height 78
click at [220, 201] on p "**********" at bounding box center [223, 161] width 102 height 96
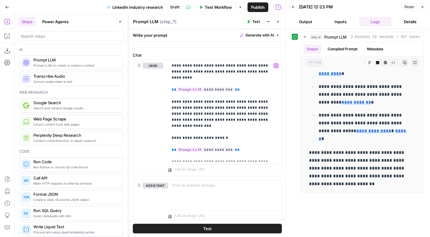
click at [255, 21] on span "Test" at bounding box center [257, 21] width 8 height 5
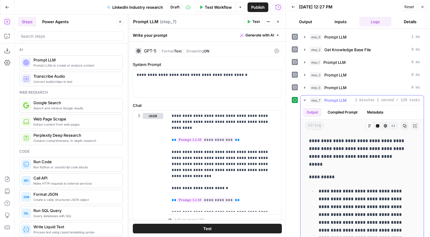
scroll to position [50, 0]
